Goal: Find specific page/section: Find specific page/section

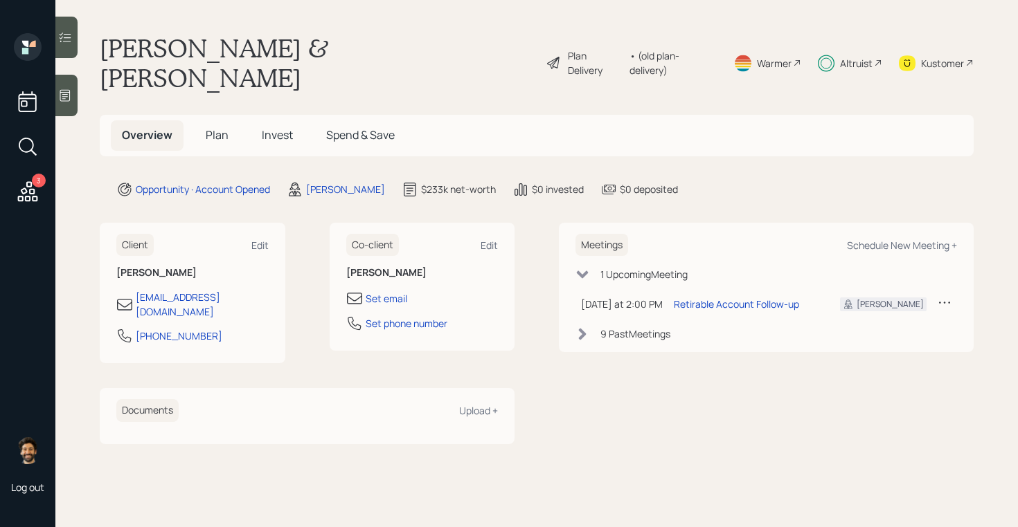
click at [583, 329] on icon at bounding box center [583, 335] width 8 height 12
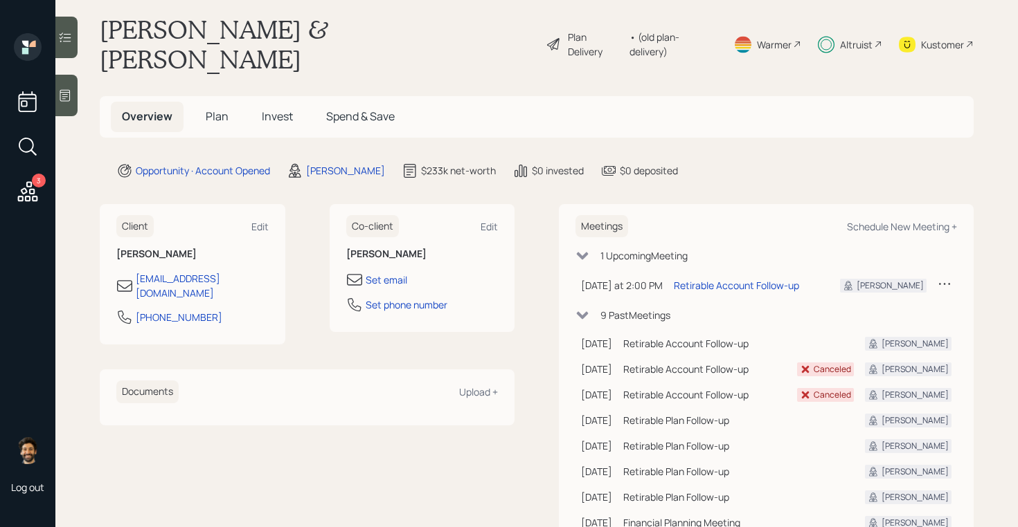
scroll to position [14, 0]
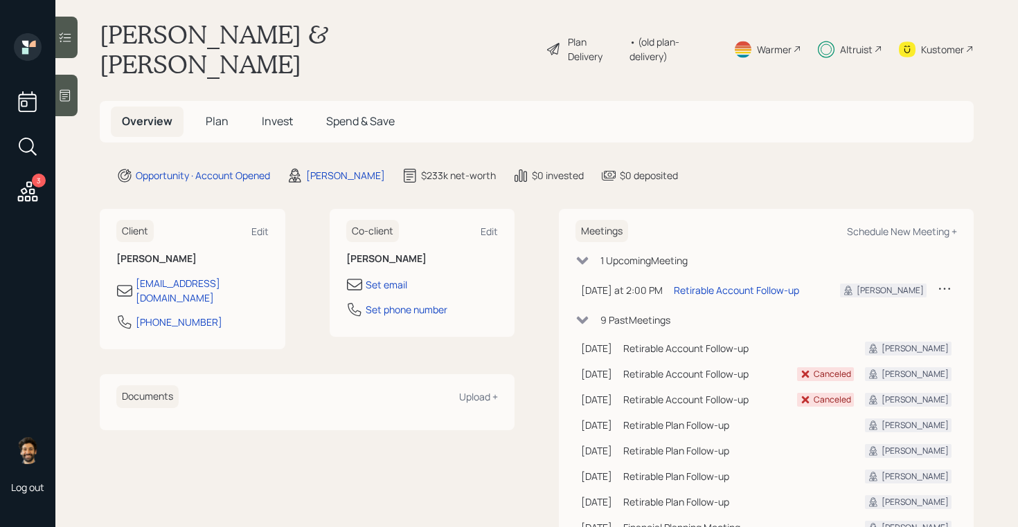
click at [948, 42] on div "Kustomer" at bounding box center [942, 49] width 43 height 15
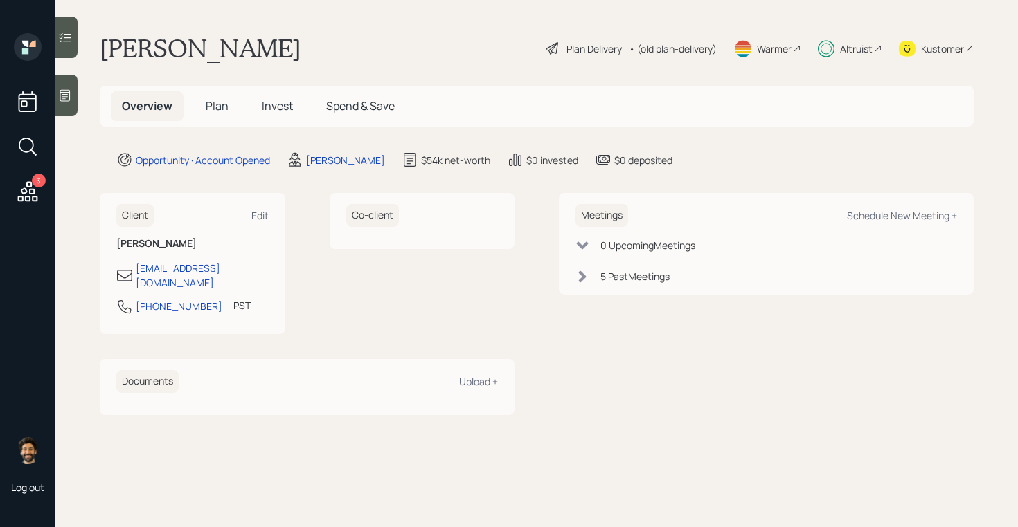
click at [267, 104] on span "Invest" at bounding box center [277, 105] width 31 height 15
